Goal: Contribute content: Contribute content

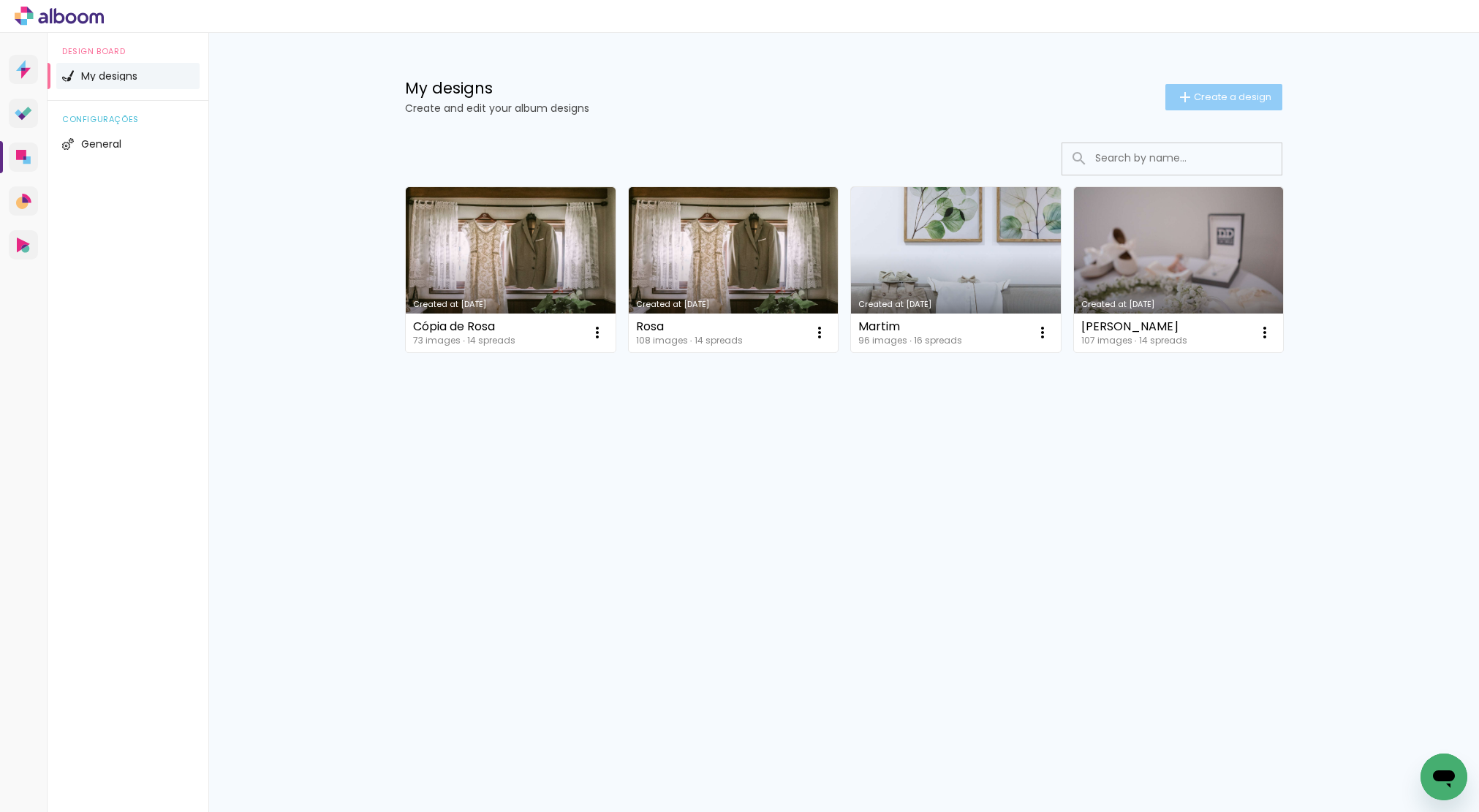
click at [1259, 101] on span "Create a design" at bounding box center [1232, 96] width 78 height 10
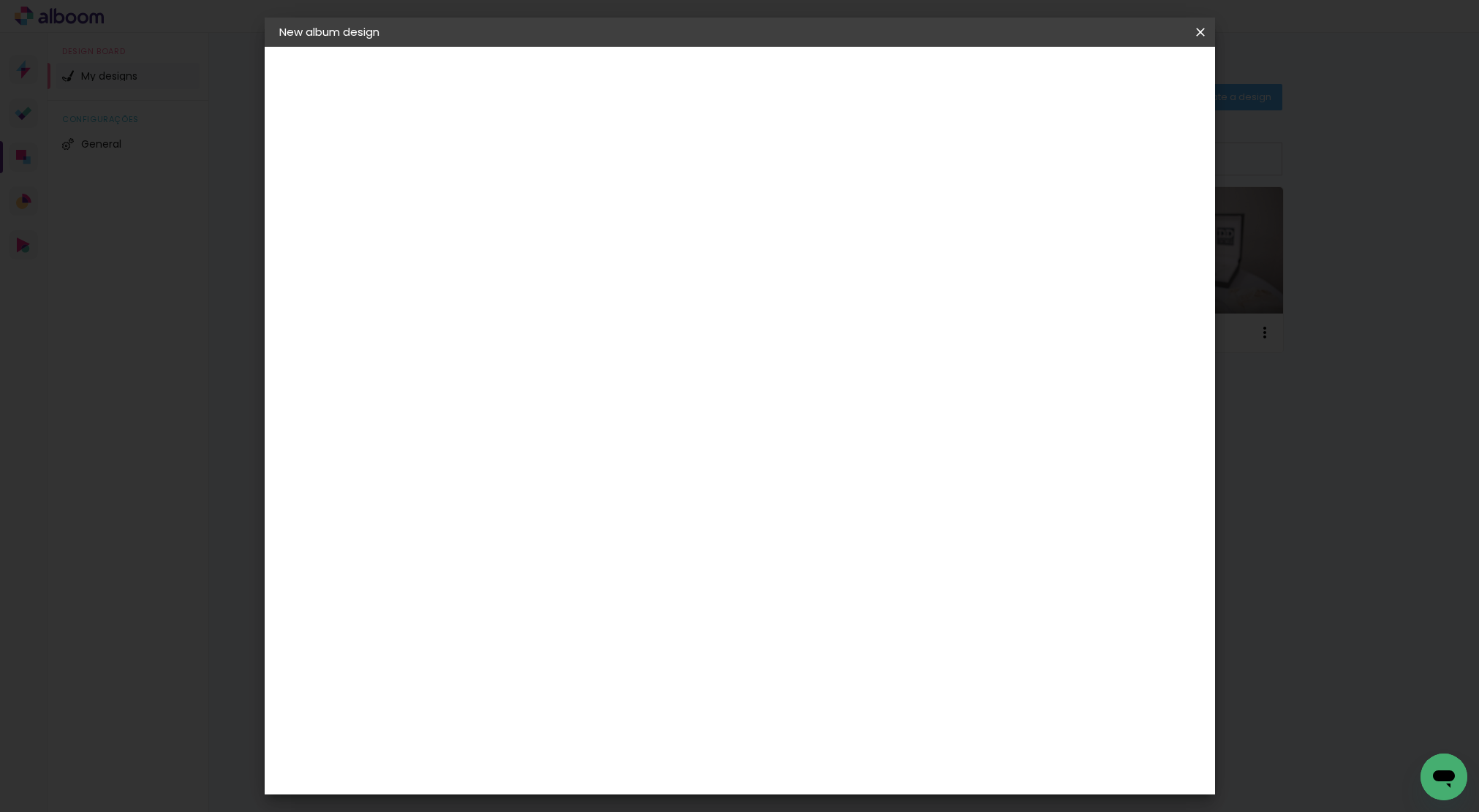
click at [518, 196] on input at bounding box center [518, 196] width 0 height 23
type input "Rita & [PERSON_NAME]"
type paper-input "Rita & [PERSON_NAME]"
click at [0, 0] on slot "Next" at bounding box center [0, 0] width 0 height 0
click at [723, 222] on paper-item "Free Size" at bounding box center [670, 222] width 106 height 32
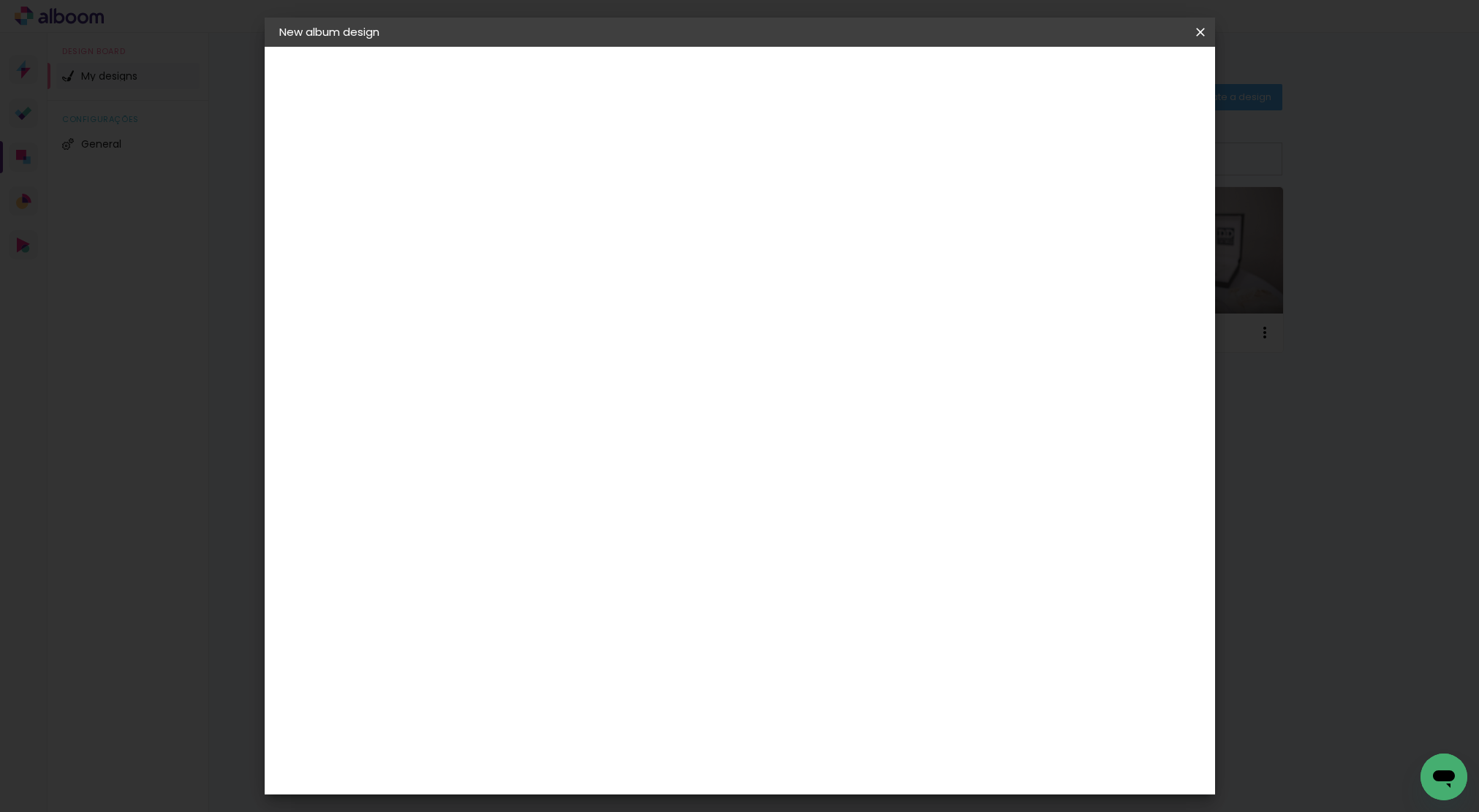
click at [603, 340] on div "DreambooksPro" at bounding box center [555, 346] width 95 height 12
click at [595, 285] on input at bounding box center [538, 294] width 113 height 19
click at [642, 218] on iron-icon at bounding box center [633, 222] width 18 height 18
click at [0, 0] on slot "Next" at bounding box center [0, 0] width 0 height 0
click at [0, 0] on slot "Previous" at bounding box center [0, 0] width 0 height 0
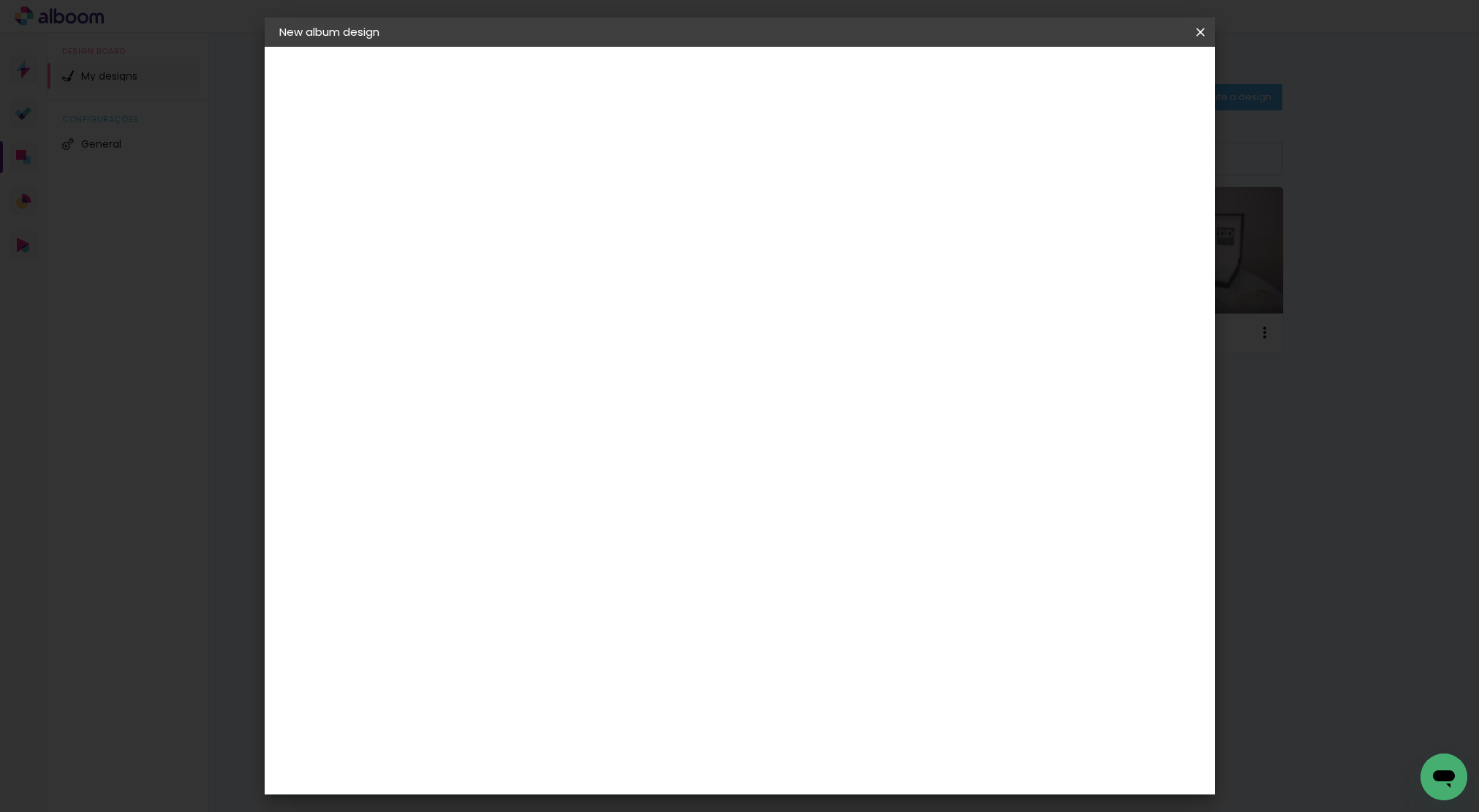
click at [561, 395] on div "Floricolor" at bounding box center [534, 400] width 54 height 12
click at [566, 337] on paper-item "DreambooksPro" at bounding box center [538, 346] width 124 height 32
click at [0, 0] on slot "Next" at bounding box center [0, 0] width 0 height 0
click at [559, 244] on input "text" at bounding box center [538, 255] width 40 height 23
click at [832, 249] on paper-item "Álbum" at bounding box center [834, 243] width 292 height 30
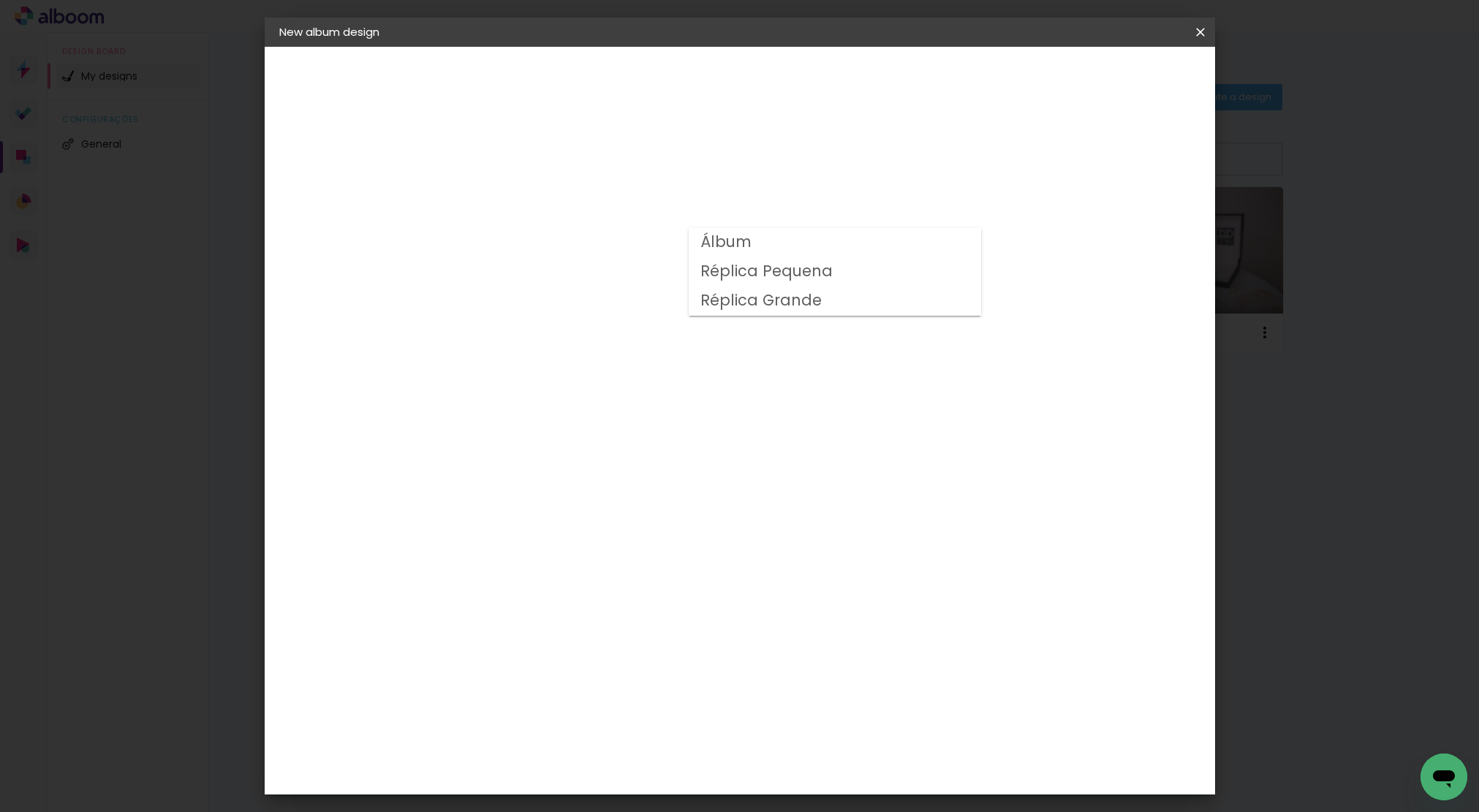
type input "Álbum"
click at [615, 570] on span "25 × 25" at bounding box center [582, 585] width 66 height 30
click at [0, 0] on slot "Next" at bounding box center [0, 0] width 0 height 0
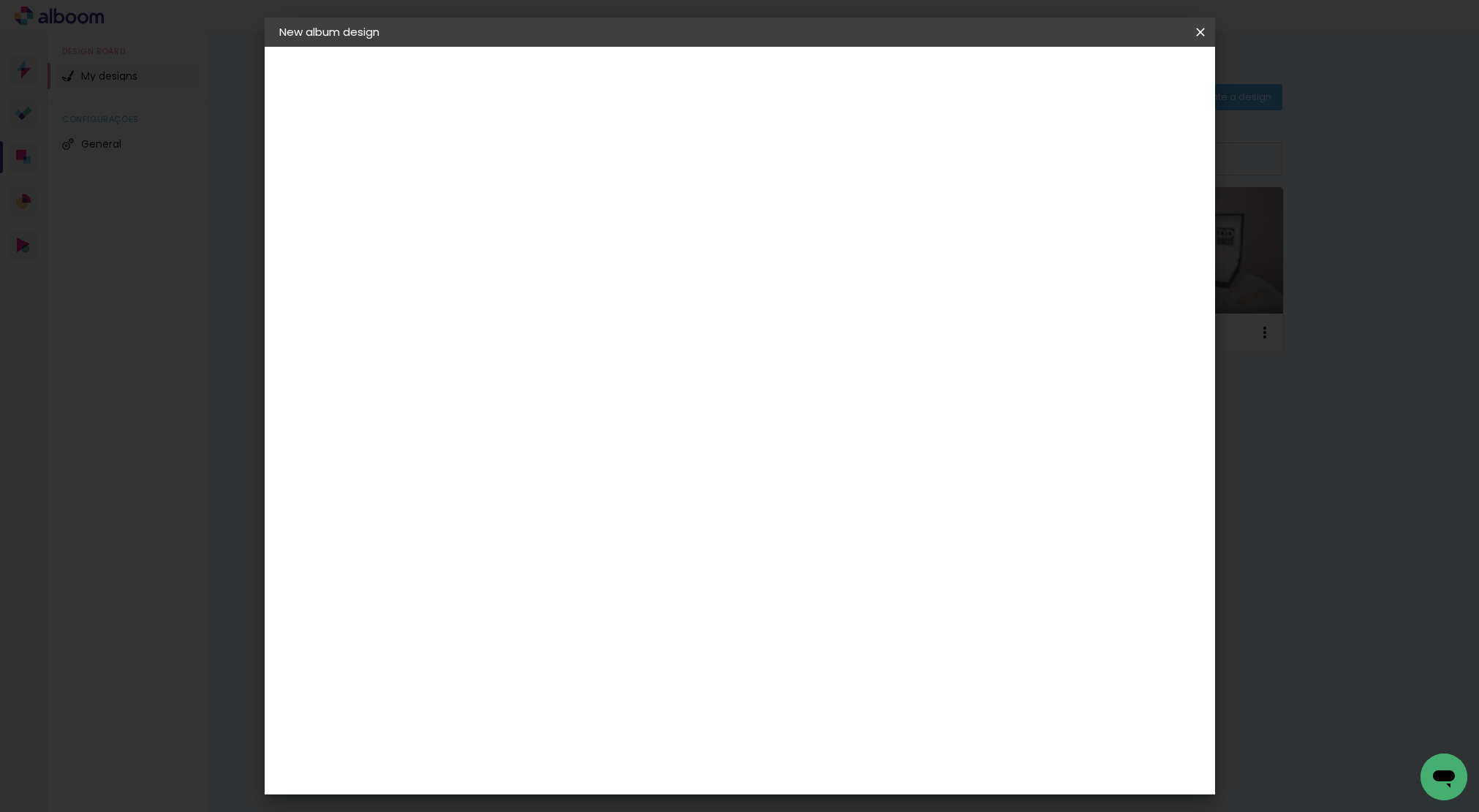
click at [1109, 73] on span "Start design" at bounding box center [1078, 78] width 61 height 10
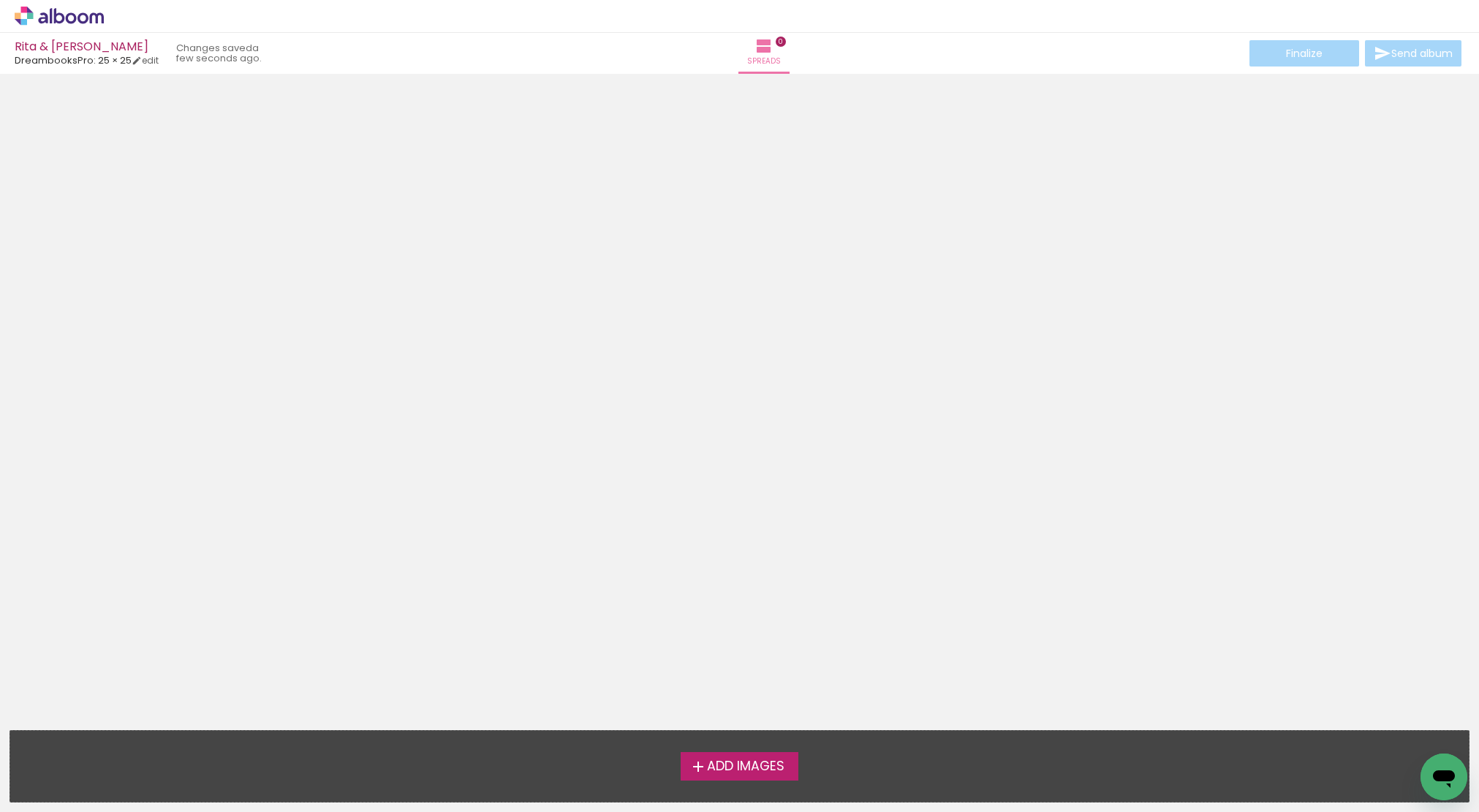
click at [741, 769] on span "Add Images" at bounding box center [745, 767] width 78 height 13
click at [0, 0] on input "file" at bounding box center [0, 0] width 0 height 0
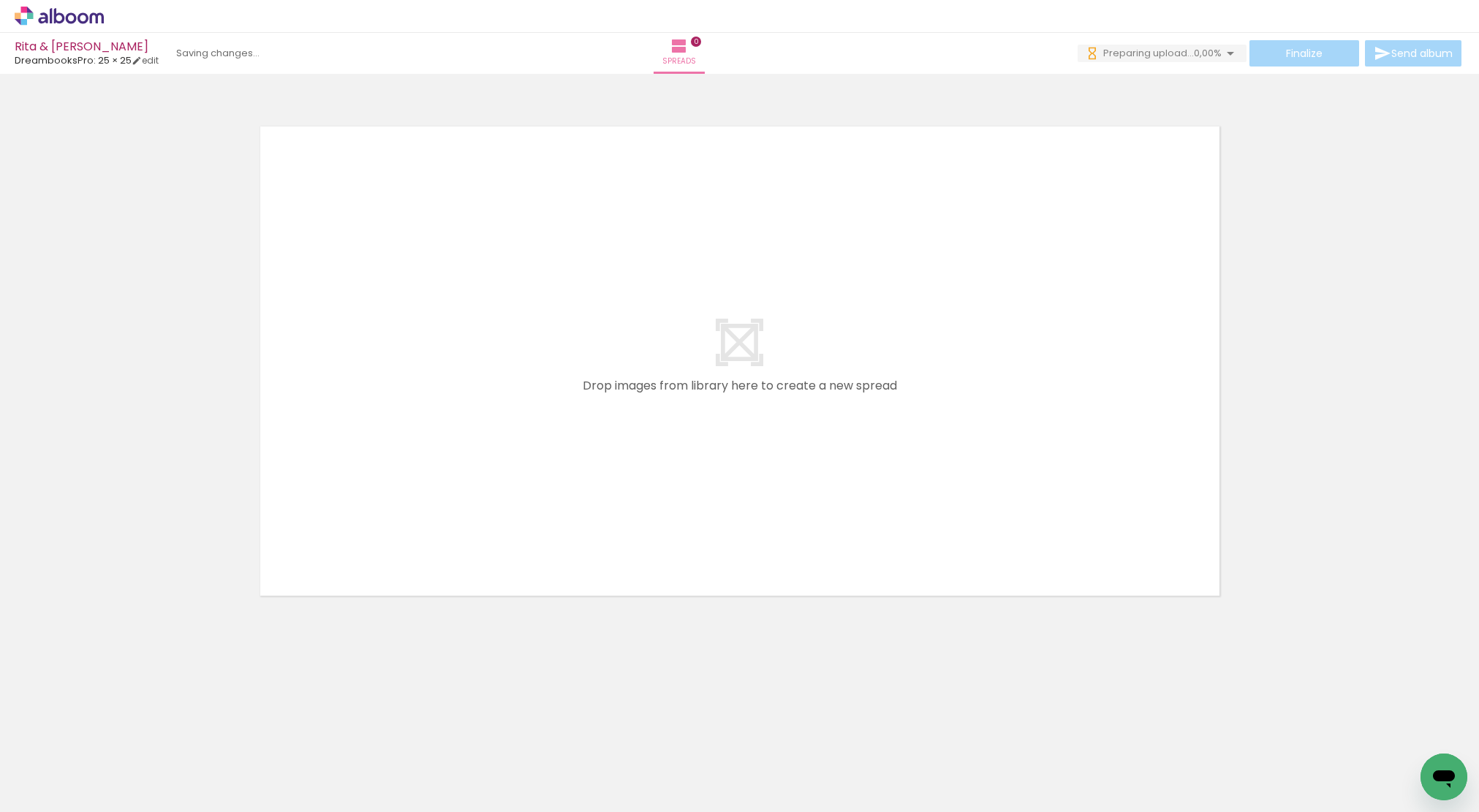
click at [739, 346] on quentale-layouter at bounding box center [740, 361] width 979 height 490
click at [59, 47] on div "Rita & [PERSON_NAME]" at bounding box center [87, 47] width 144 height 14
click at [64, 47] on div "Rita & [PERSON_NAME]" at bounding box center [87, 47] width 144 height 14
click at [1227, 52] on iron-icon at bounding box center [1230, 53] width 18 height 18
